Goal: Find specific page/section: Find specific page/section

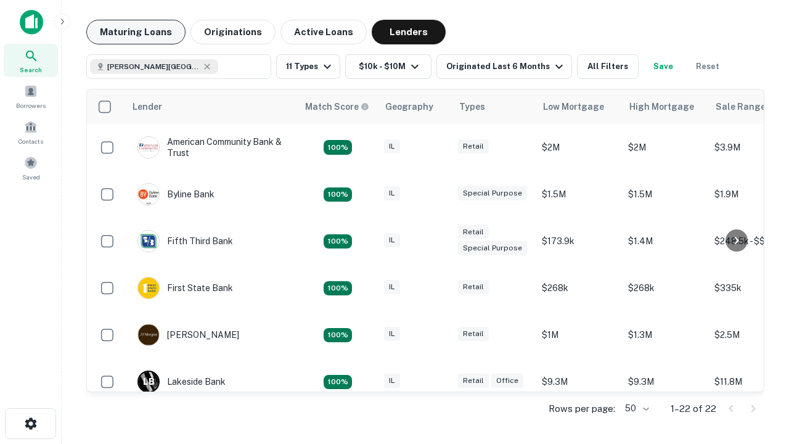
click at [136, 32] on button "Maturing Loans" at bounding box center [135, 32] width 99 height 25
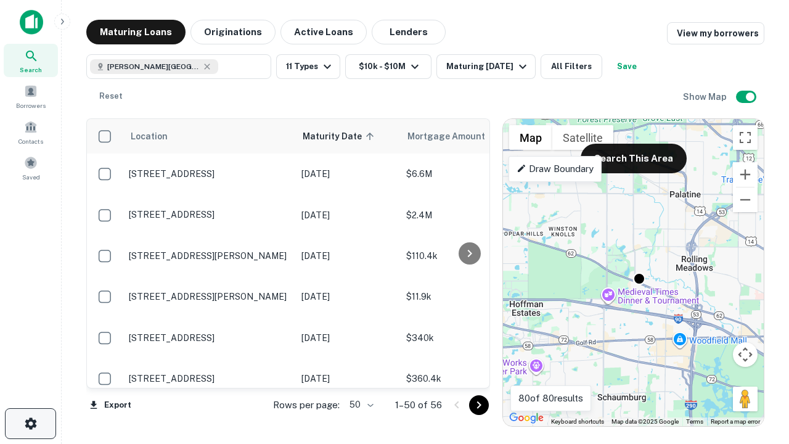
click at [30, 423] on icon "button" at bounding box center [30, 423] width 15 height 15
